Goal: Information Seeking & Learning: Learn about a topic

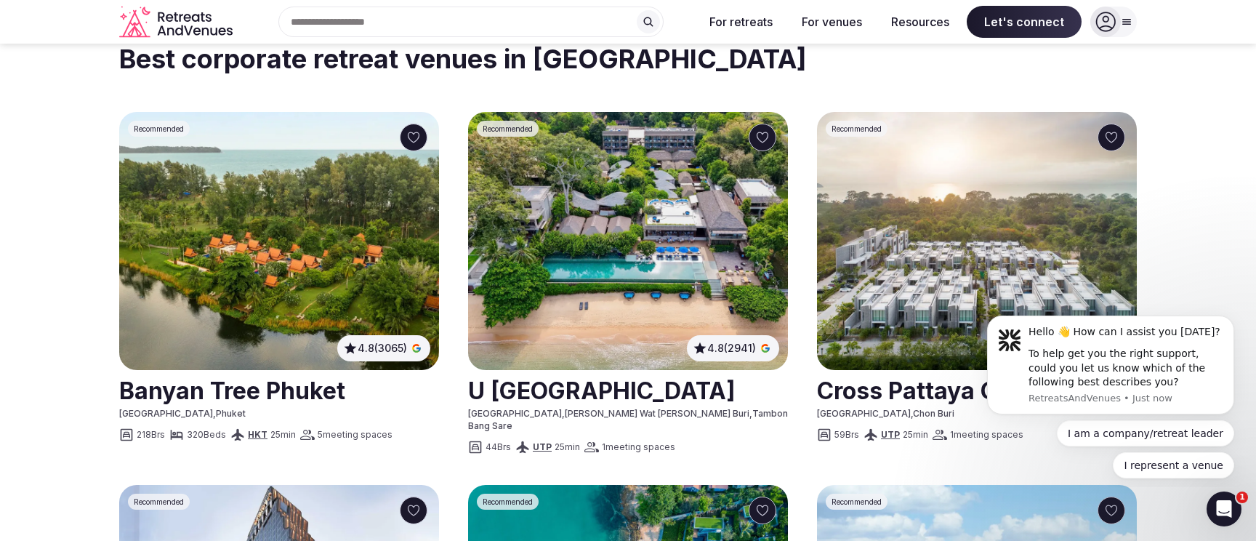
scroll to position [689, 0]
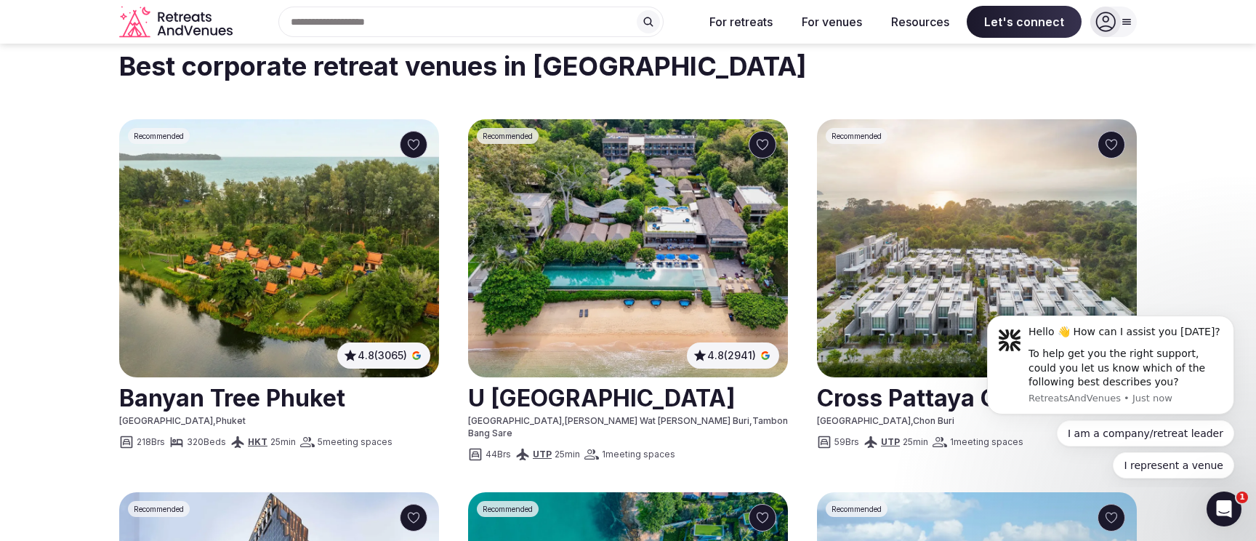
click at [659, 202] on img at bounding box center [628, 248] width 320 height 258
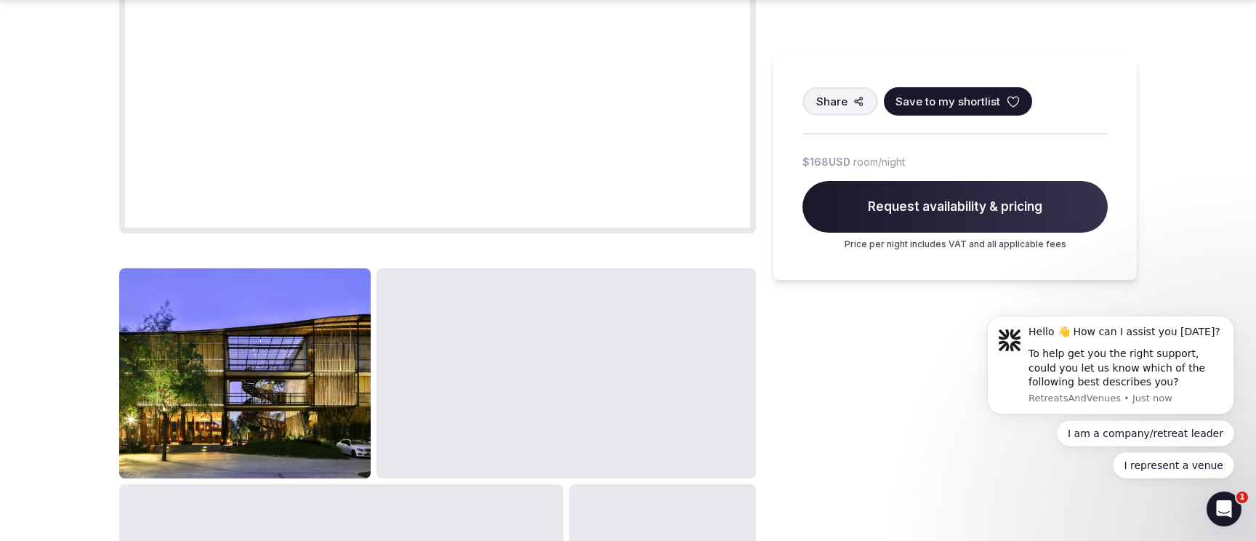
scroll to position [1286, 0]
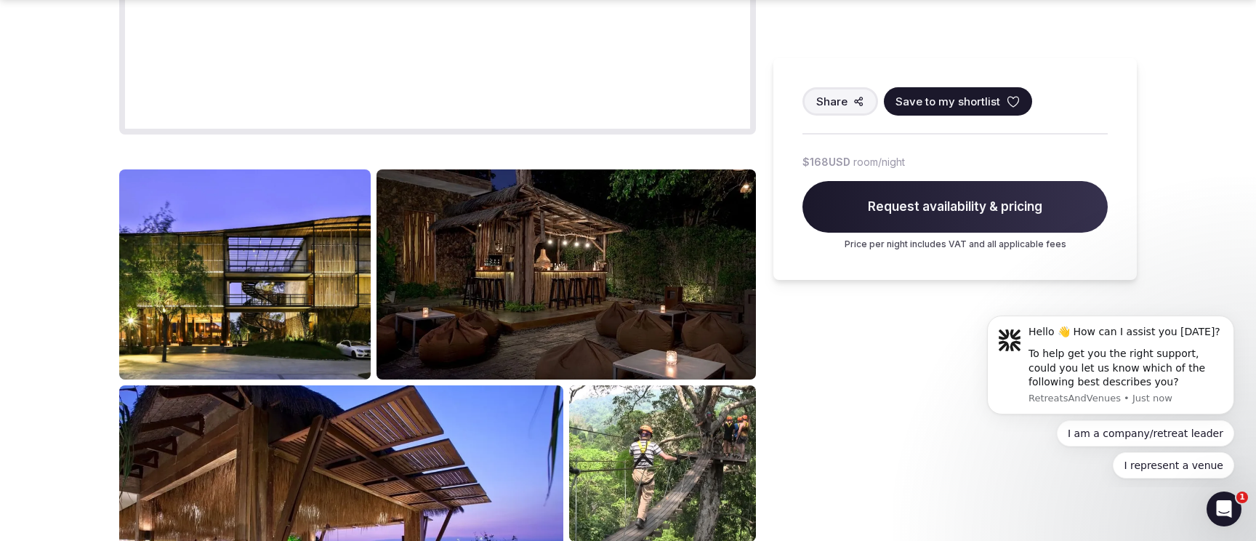
click at [292, 263] on img at bounding box center [245, 274] width 252 height 211
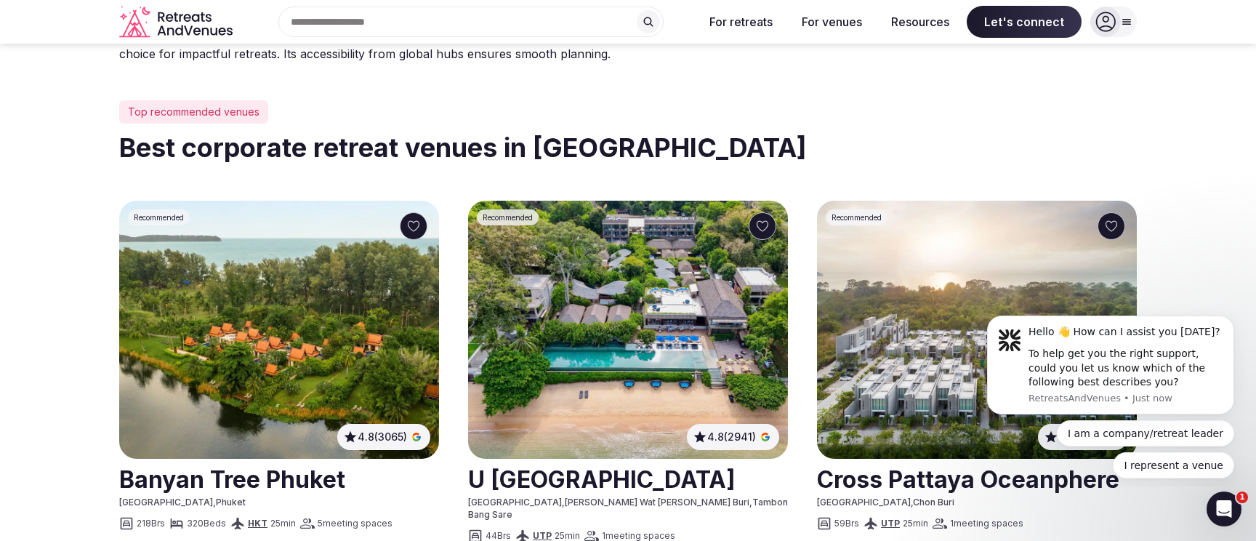
scroll to position [604, 0]
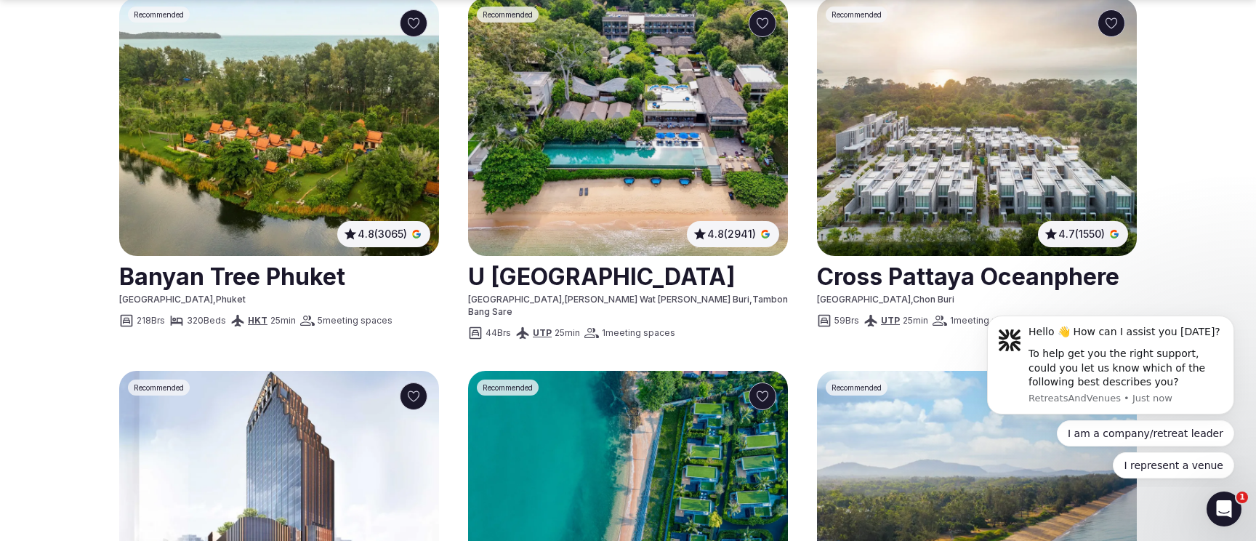
scroll to position [811, 0]
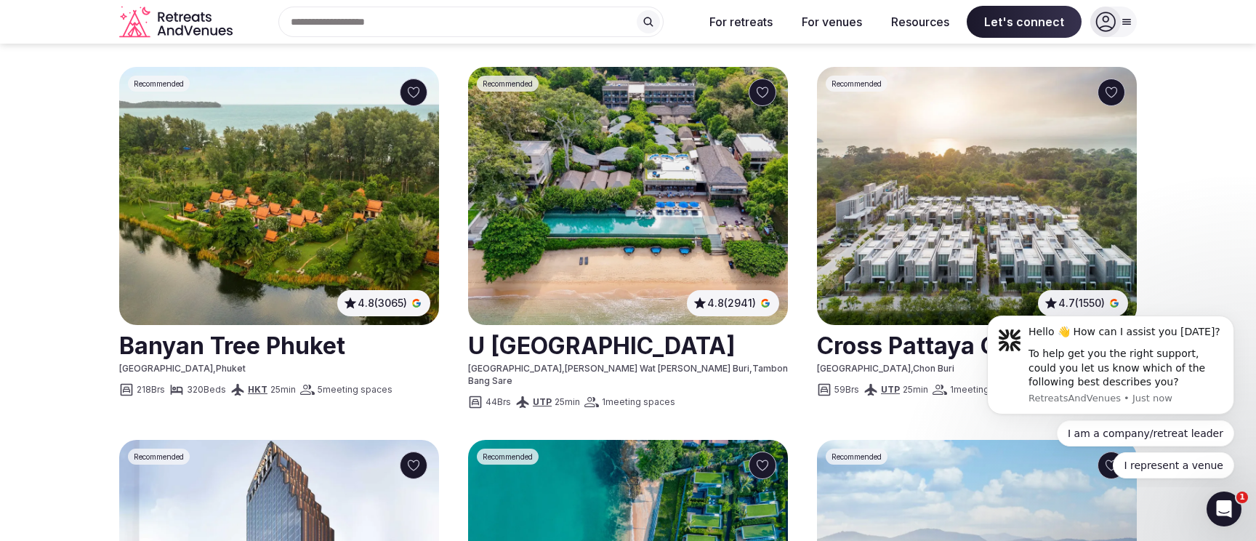
click at [267, 162] on img at bounding box center [279, 196] width 320 height 258
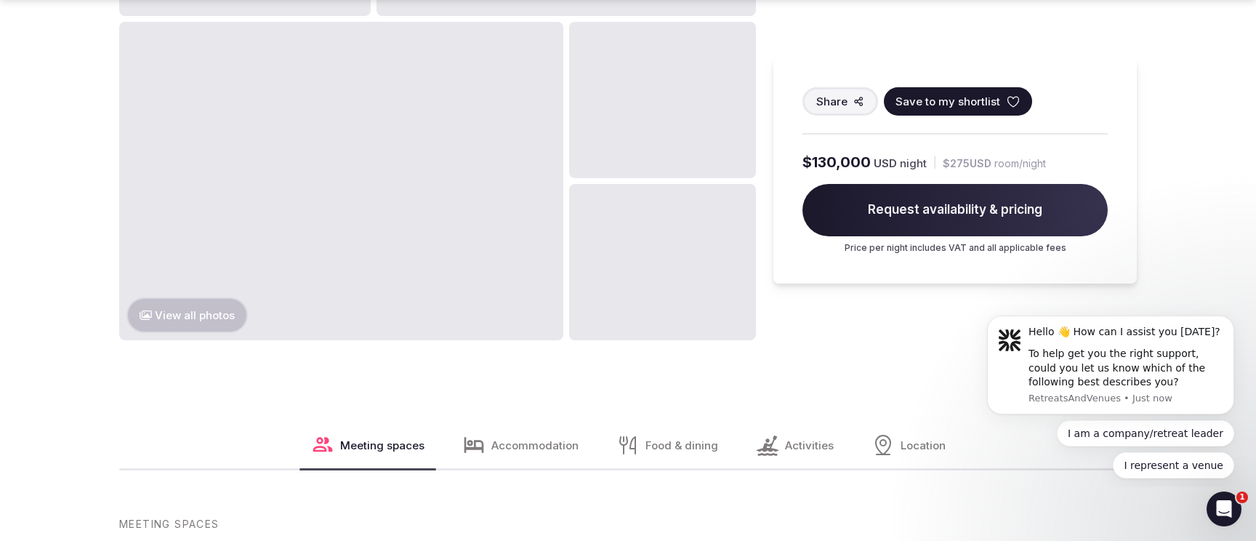
scroll to position [1636, 0]
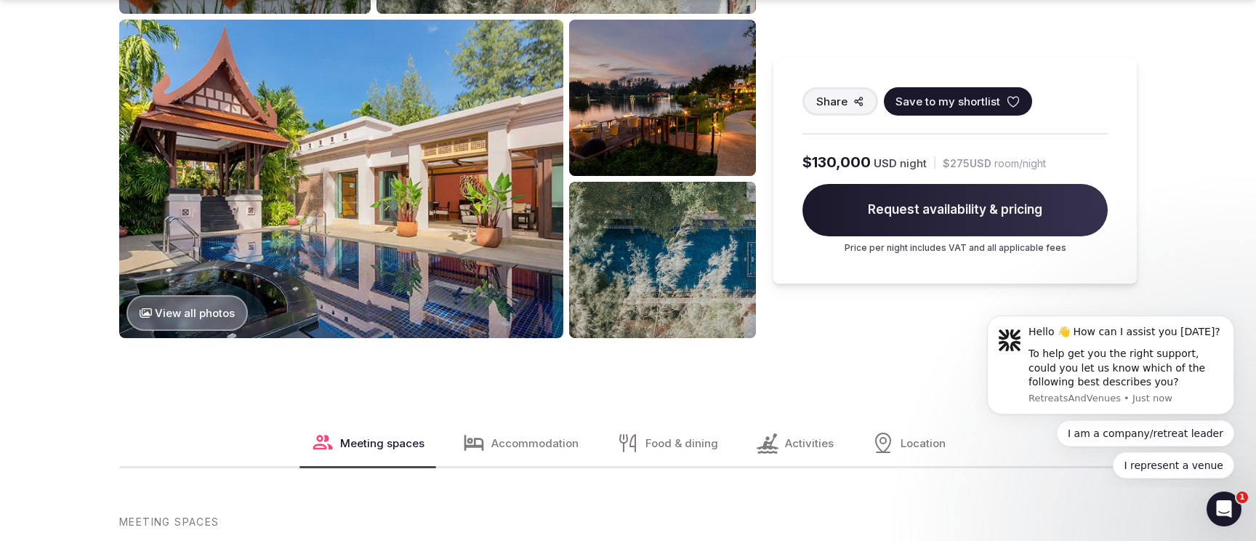
click at [633, 100] on img at bounding box center [662, 98] width 187 height 156
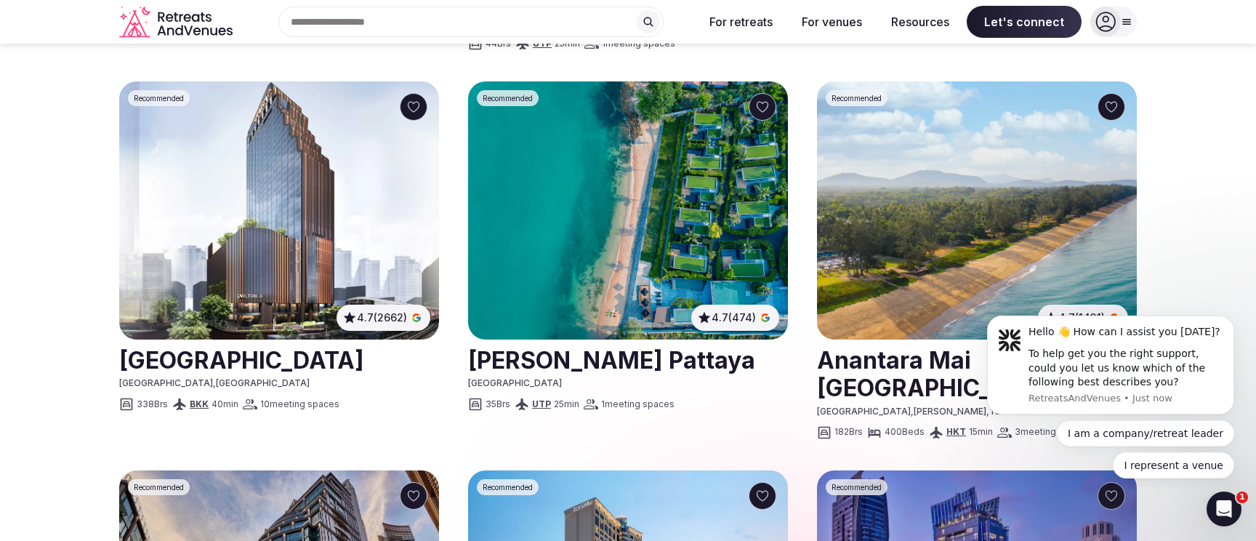
scroll to position [1098, 0]
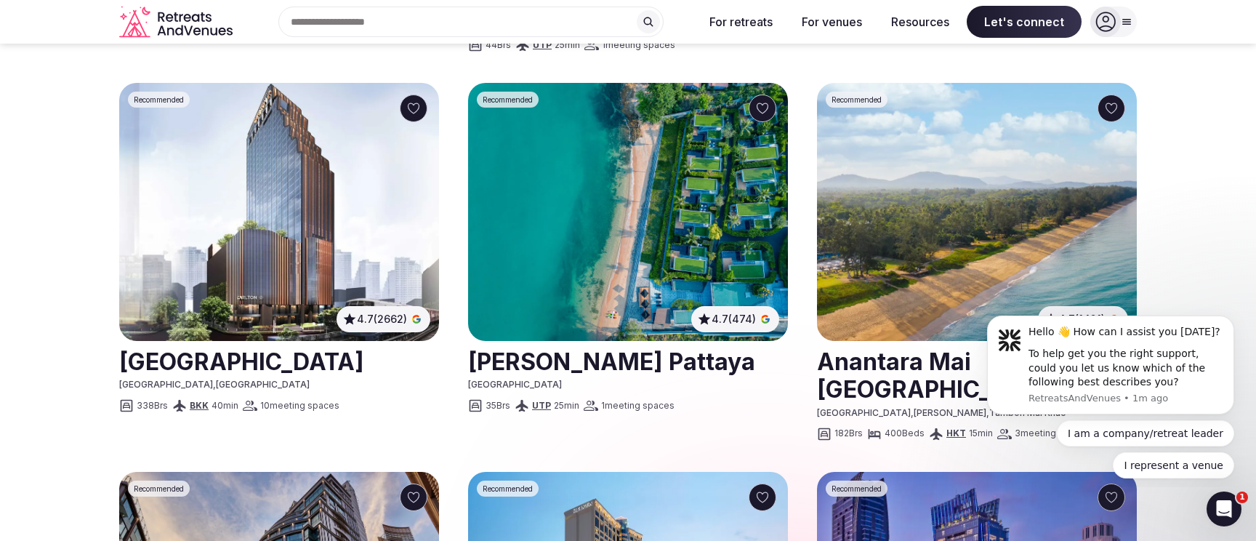
click at [568, 172] on img at bounding box center [628, 212] width 320 height 258
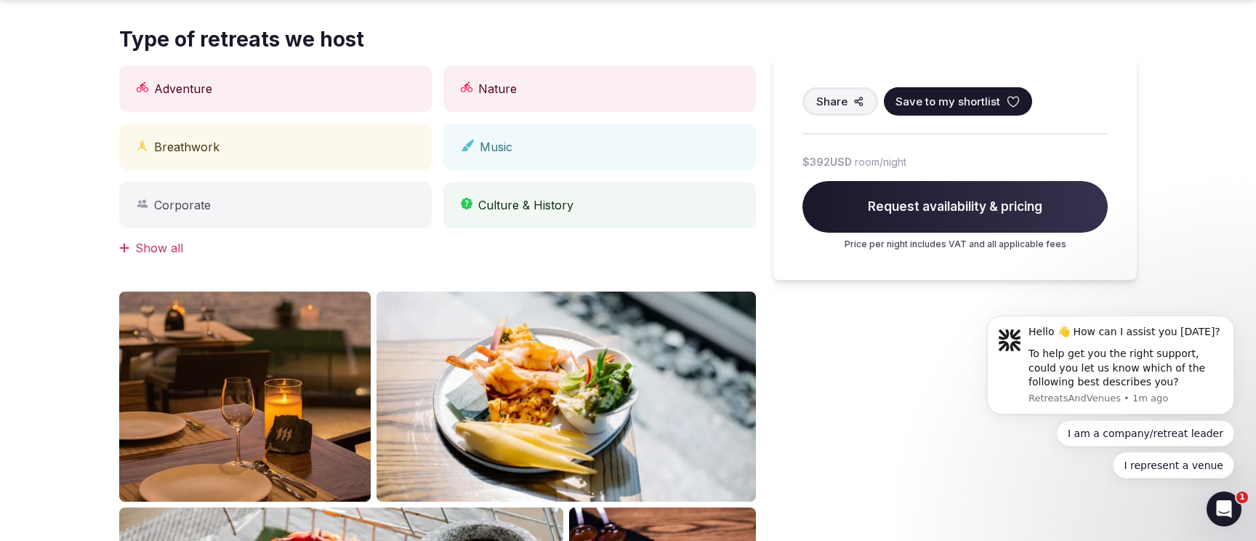
scroll to position [1098, 0]
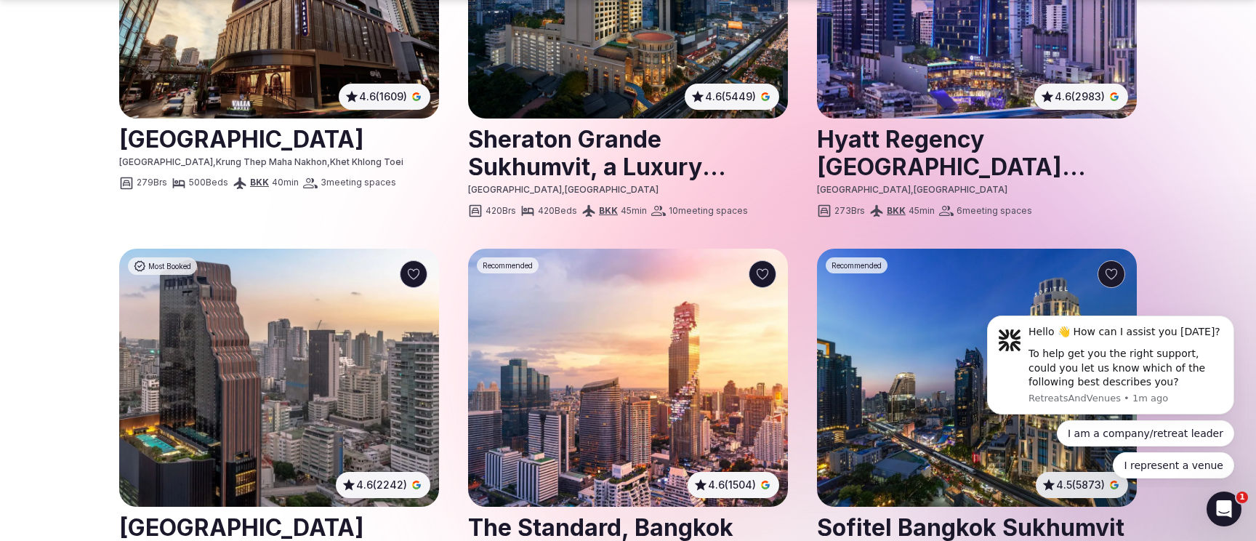
scroll to position [1724, 0]
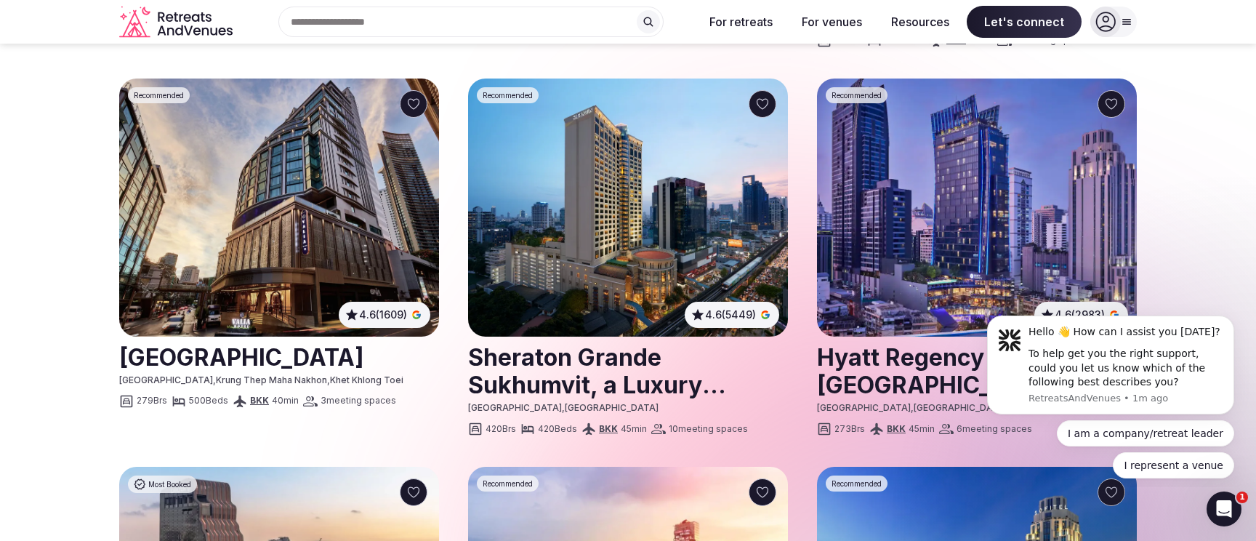
scroll to position [1490, 0]
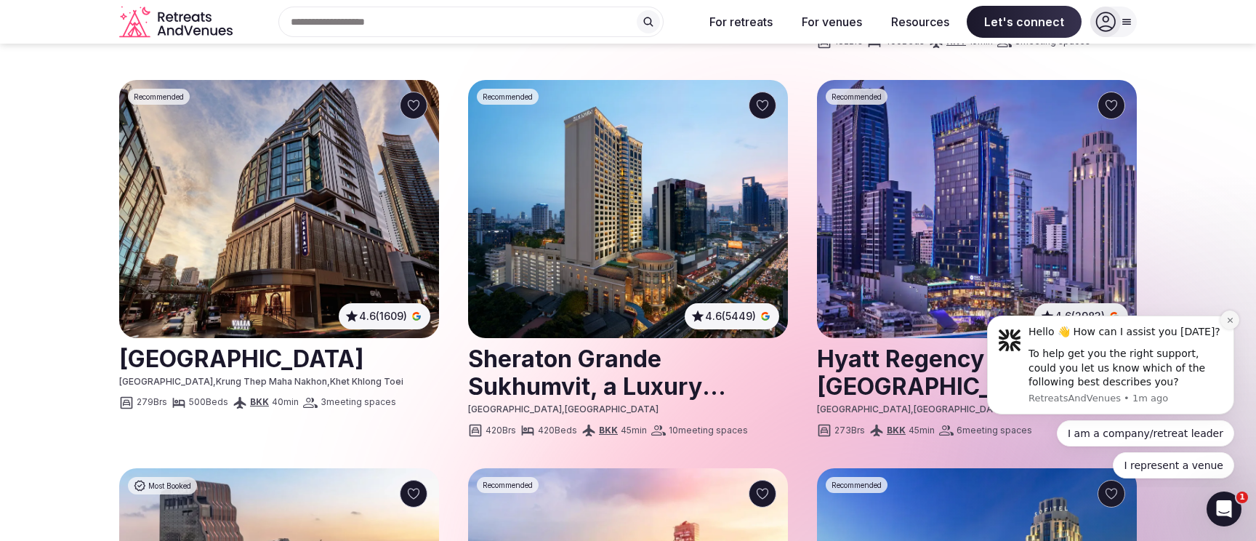
click at [1227, 324] on icon "Dismiss notification" at bounding box center [1231, 320] width 8 height 8
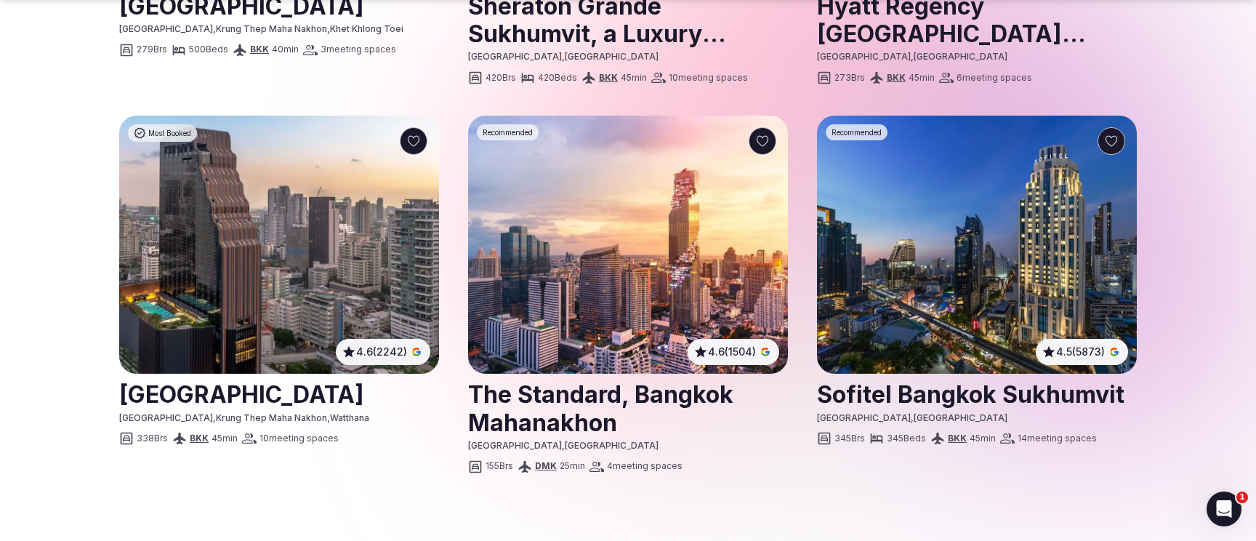
scroll to position [1845, 0]
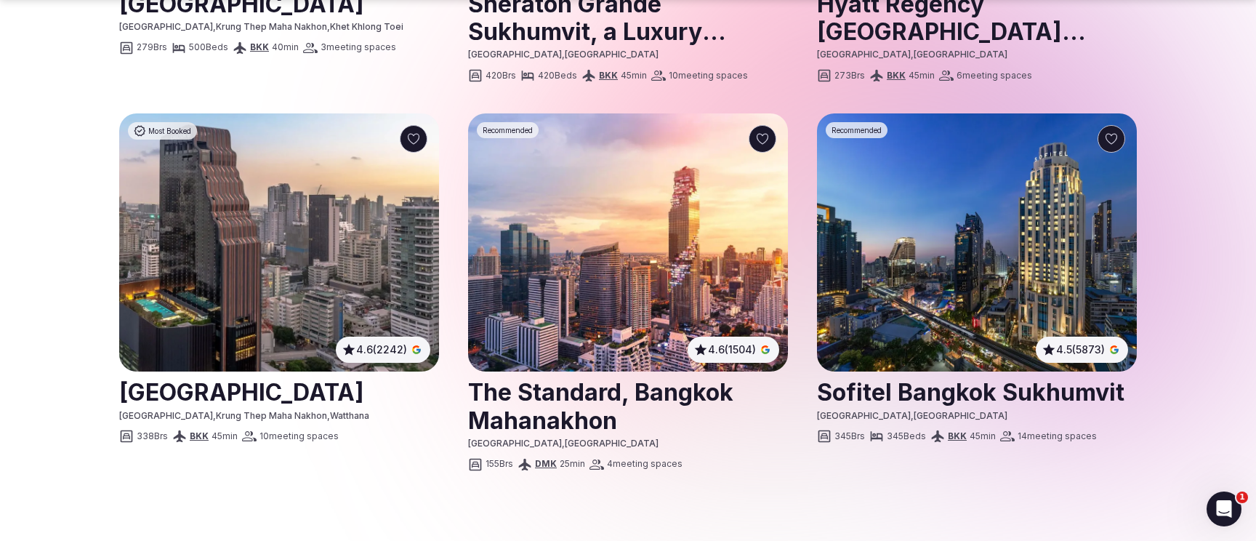
click at [958, 187] on img at bounding box center [977, 242] width 320 height 258
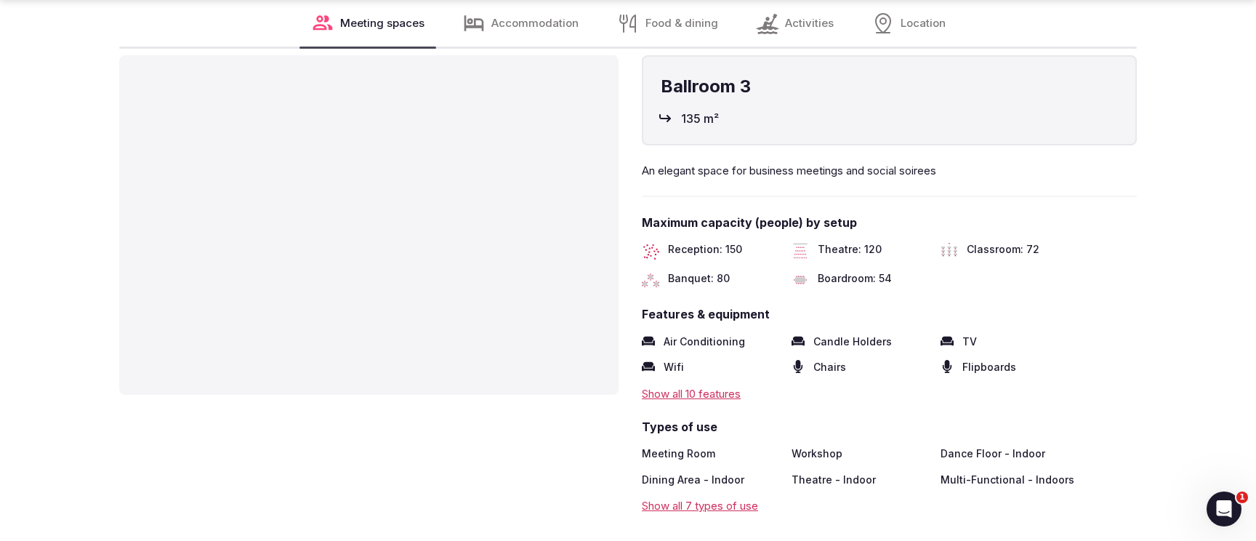
scroll to position [3312, 0]
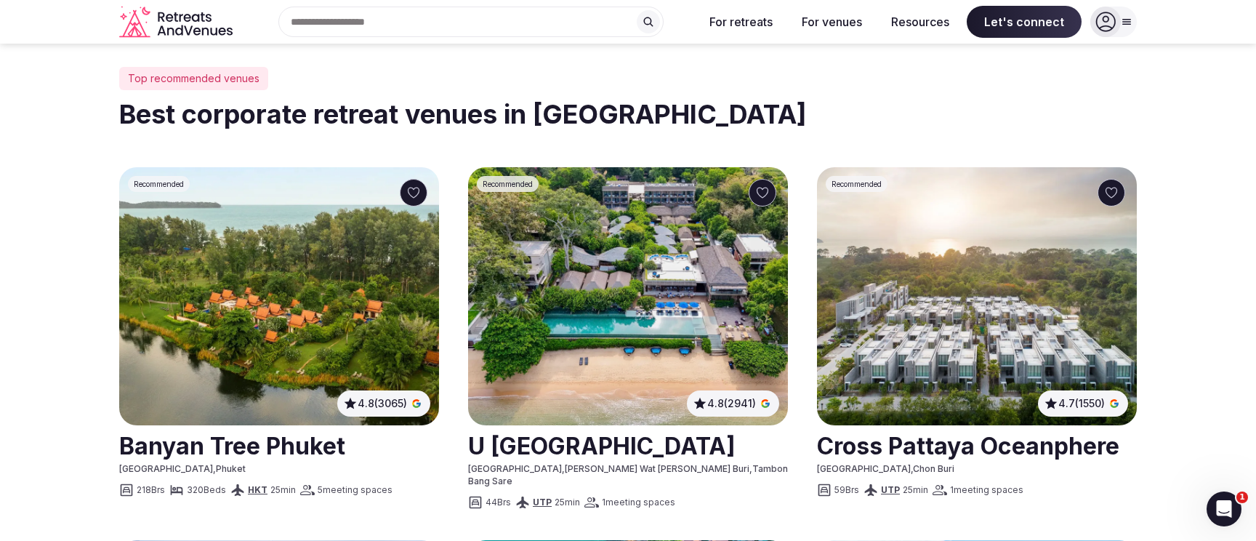
scroll to position [637, 0]
